Goal: Communication & Community: Share content

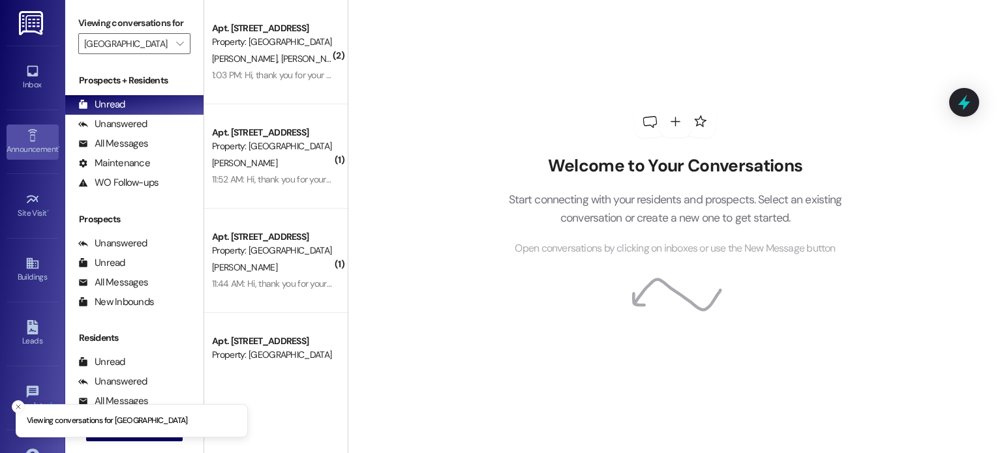
click at [33, 141] on icon at bounding box center [32, 136] width 14 height 14
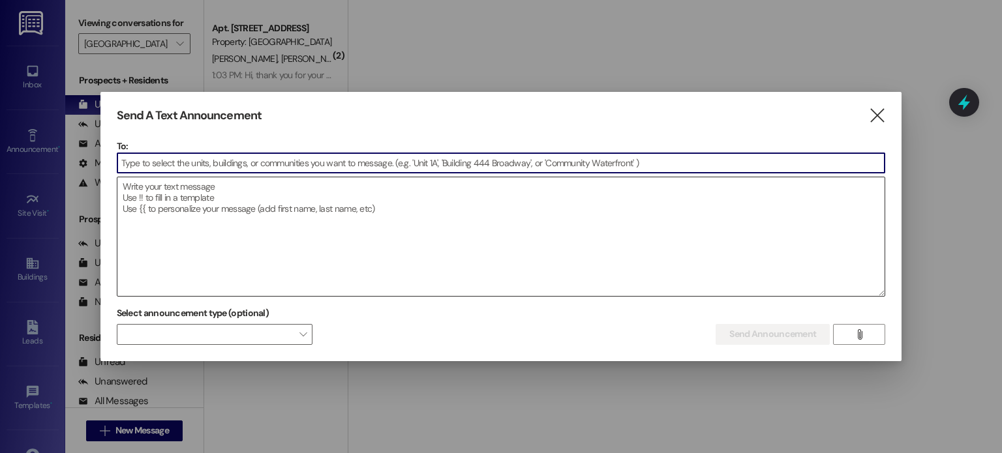
click at [149, 201] on textarea at bounding box center [501, 236] width 768 height 119
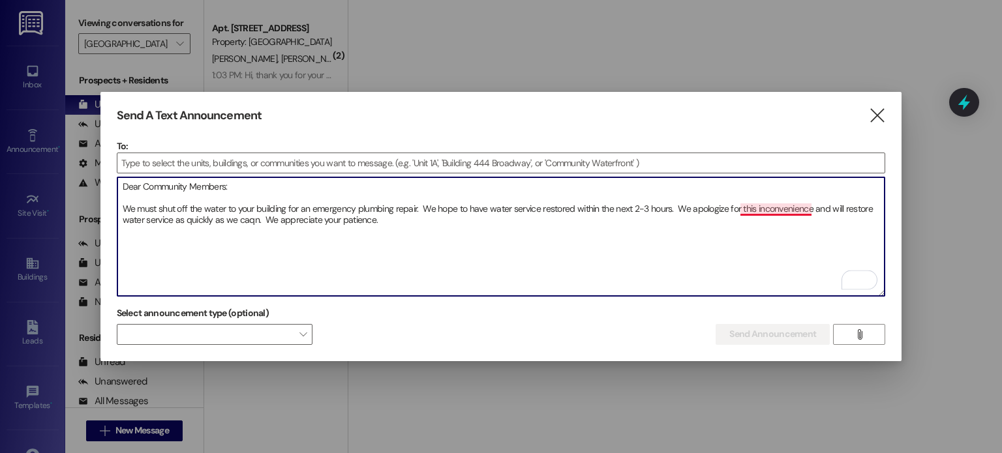
click at [767, 205] on textarea "Dear Community Members: We must shut off the water to your building for an emer…" at bounding box center [501, 236] width 768 height 119
click at [771, 229] on textarea "Dear Community Members: We must shut off the water to your building for an emer…" at bounding box center [501, 236] width 768 height 119
click at [251, 222] on textarea "Dear Community Members: We must shut off the water to your building for an emer…" at bounding box center [501, 236] width 768 height 119
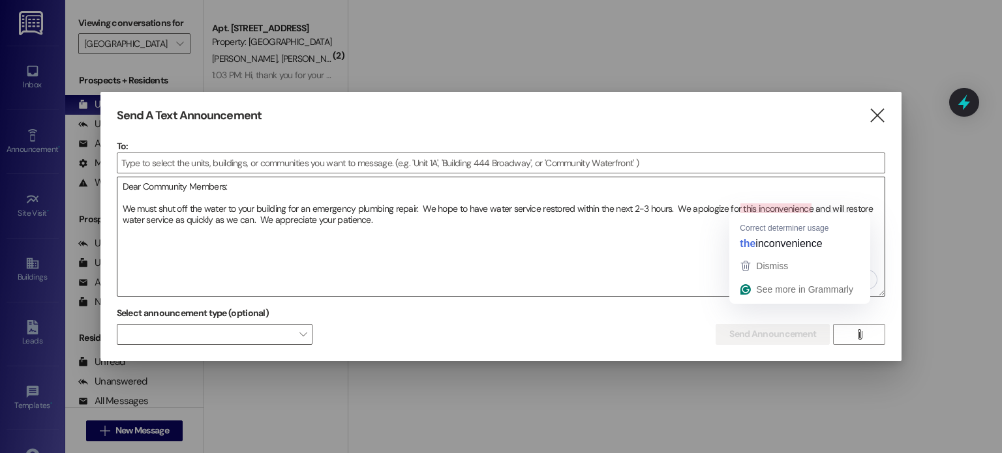
click at [759, 204] on textarea "Dear Community Members: We must shut off the water to your building for an emer…" at bounding box center [501, 236] width 768 height 119
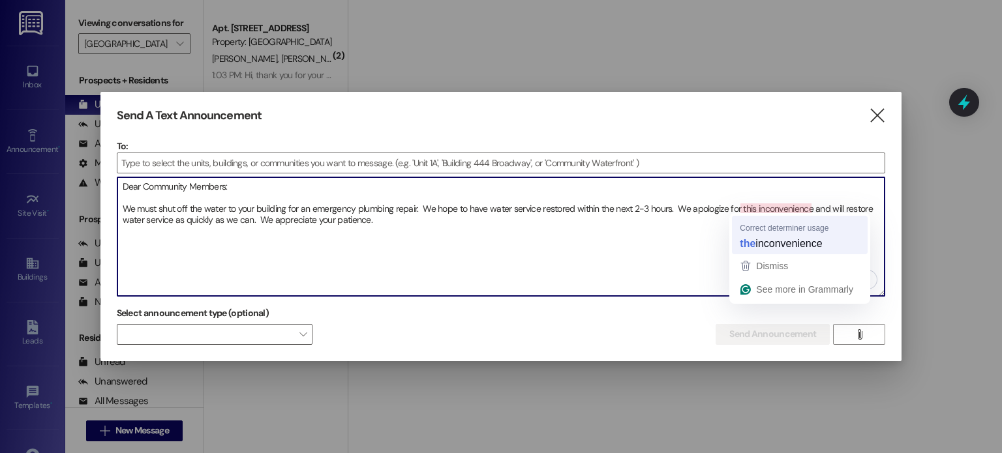
type textarea "Dear Community Members: We must shut off the water to your building for an emer…"
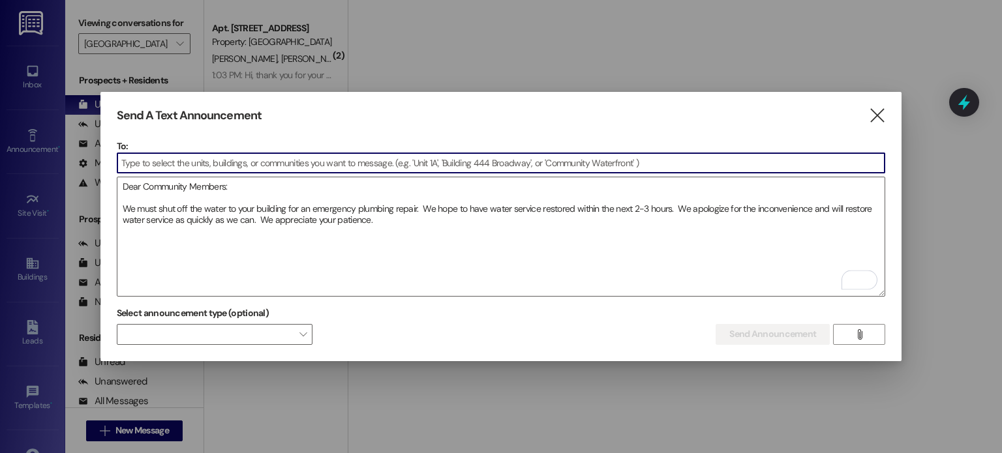
click at [193, 161] on input at bounding box center [501, 163] width 768 height 20
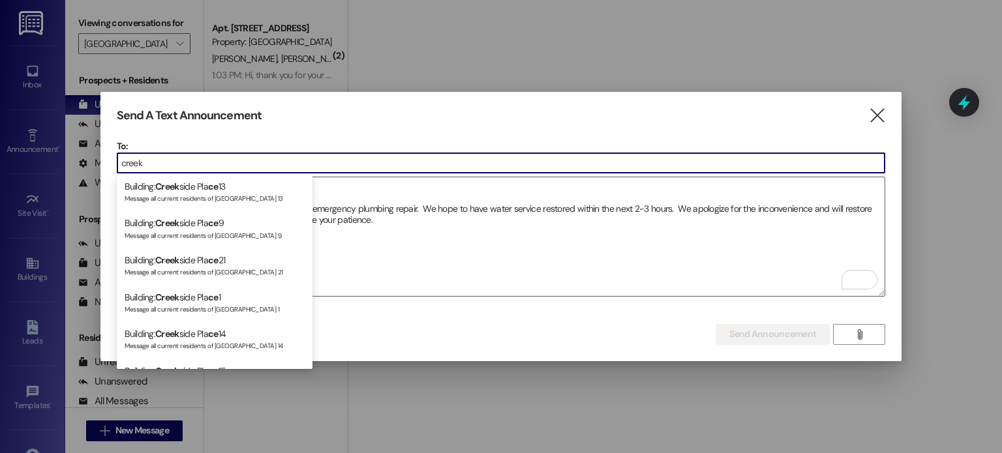
scroll to position [196, 0]
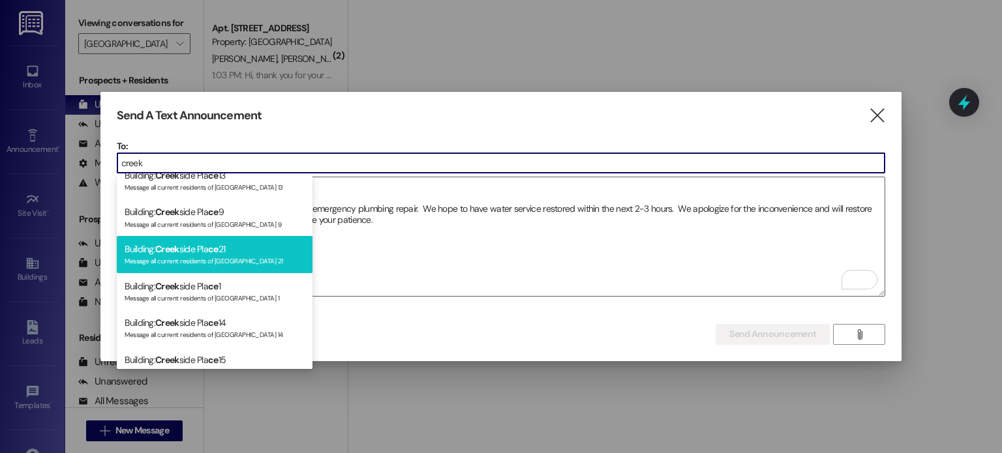
type input "creek"
click at [183, 247] on div "Building: Creek side Pla [DATE] Message all current residents of [GEOGRAPHIC_DA…" at bounding box center [215, 254] width 196 height 37
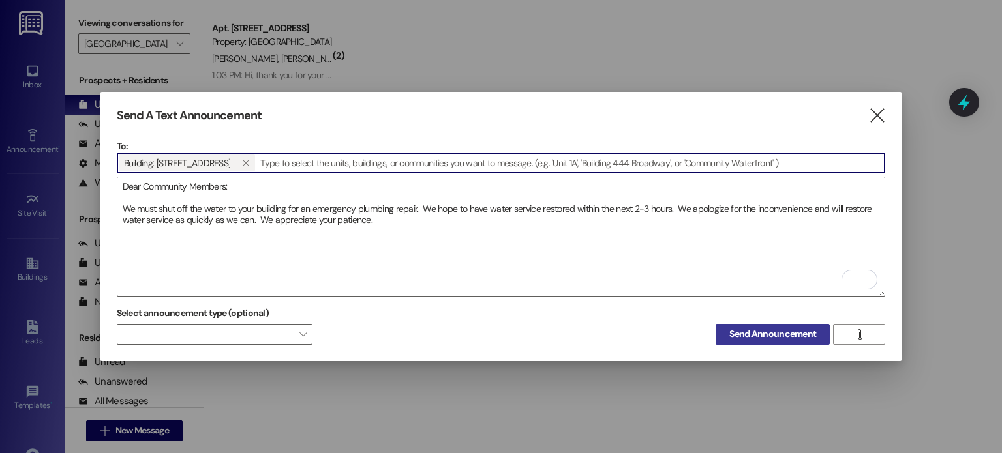
click at [754, 331] on span "Send Announcement" at bounding box center [772, 335] width 87 height 14
